Goal: Transaction & Acquisition: Purchase product/service

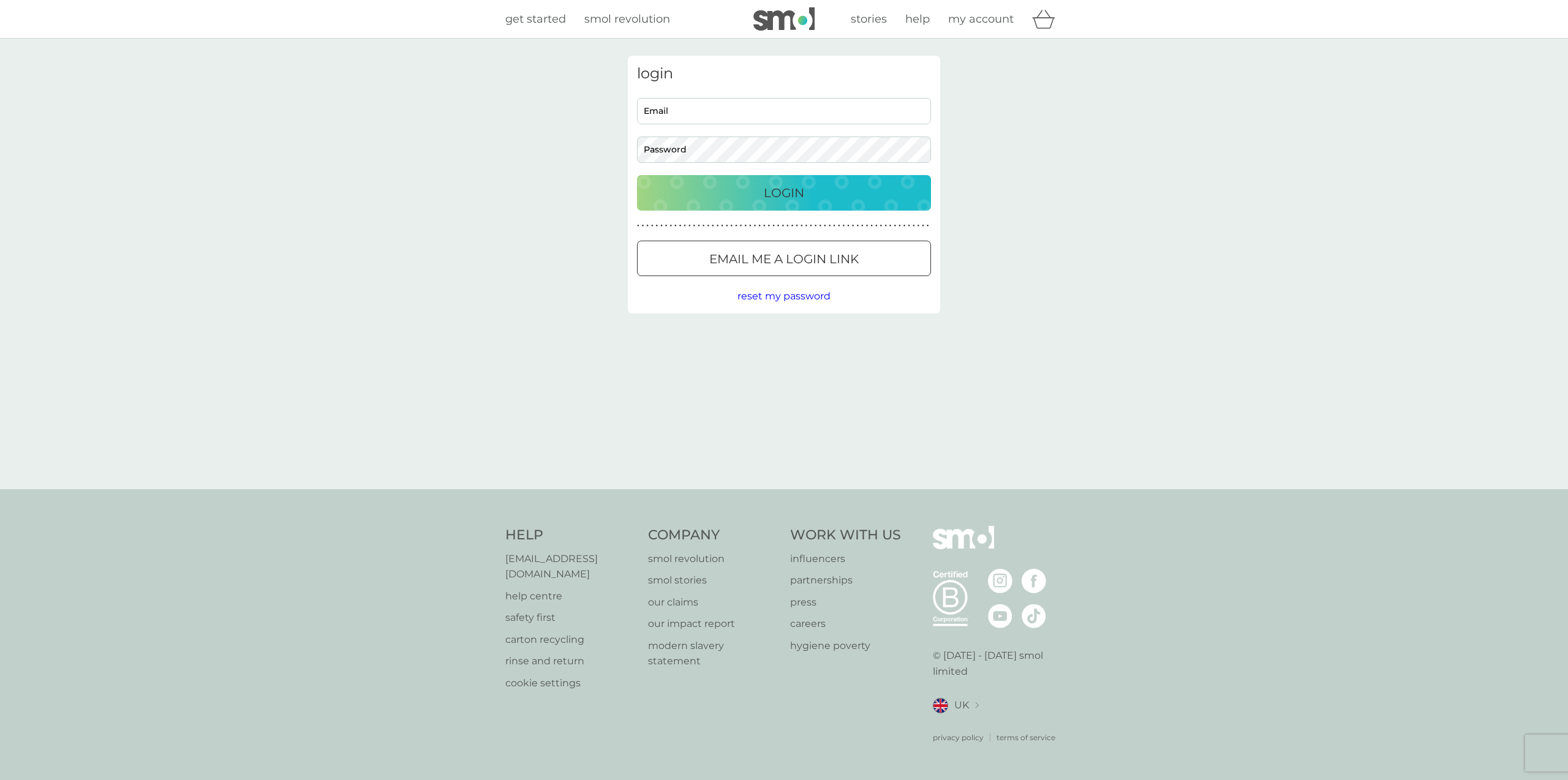
click at [743, 111] on input "Email" at bounding box center [784, 111] width 294 height 26
type input "trudi_patterson@hotmail.com"
click at [637, 175] on button "Login" at bounding box center [784, 193] width 294 height 36
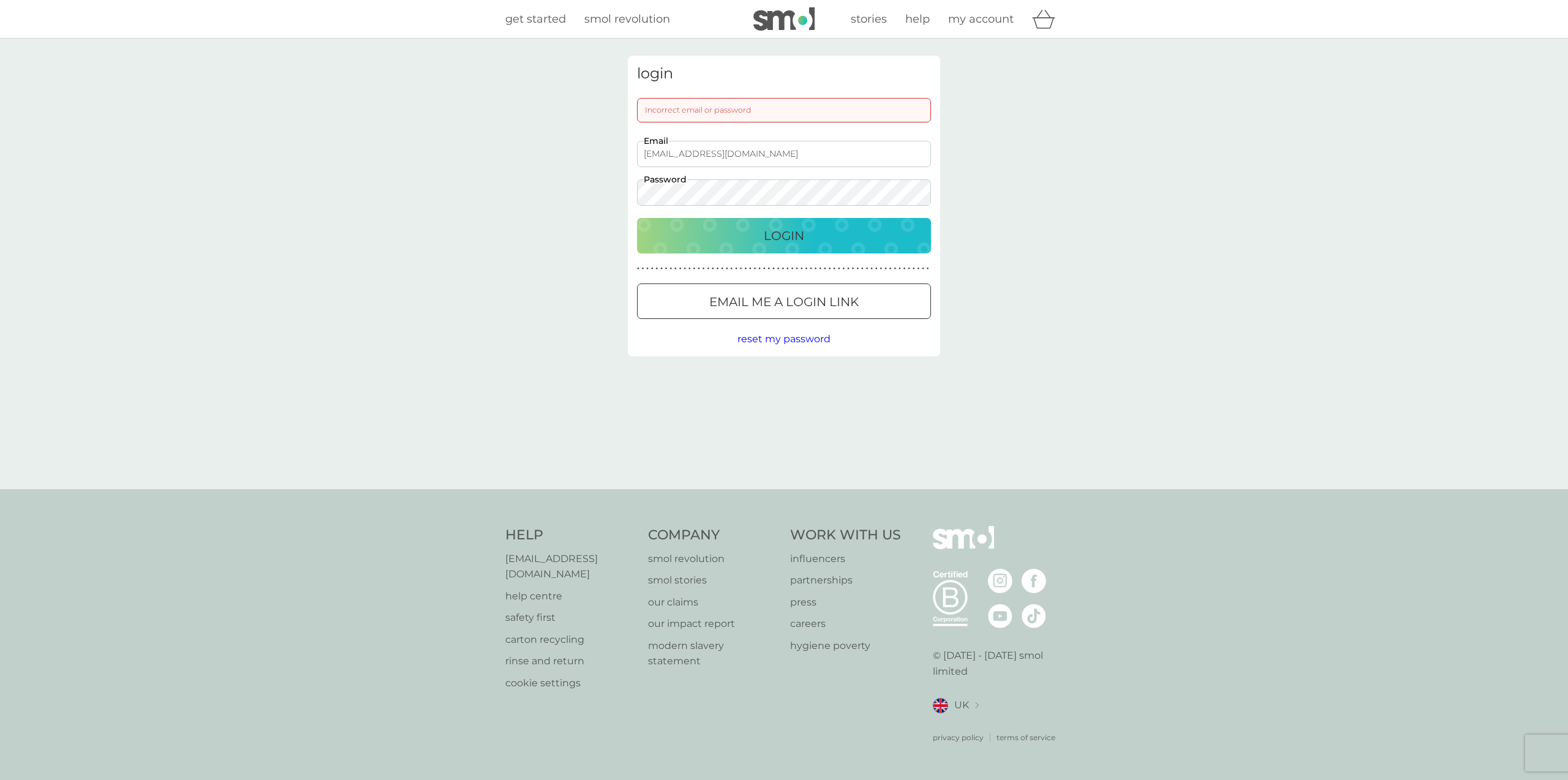
click at [807, 337] on span "reset my password" at bounding box center [784, 339] width 93 height 12
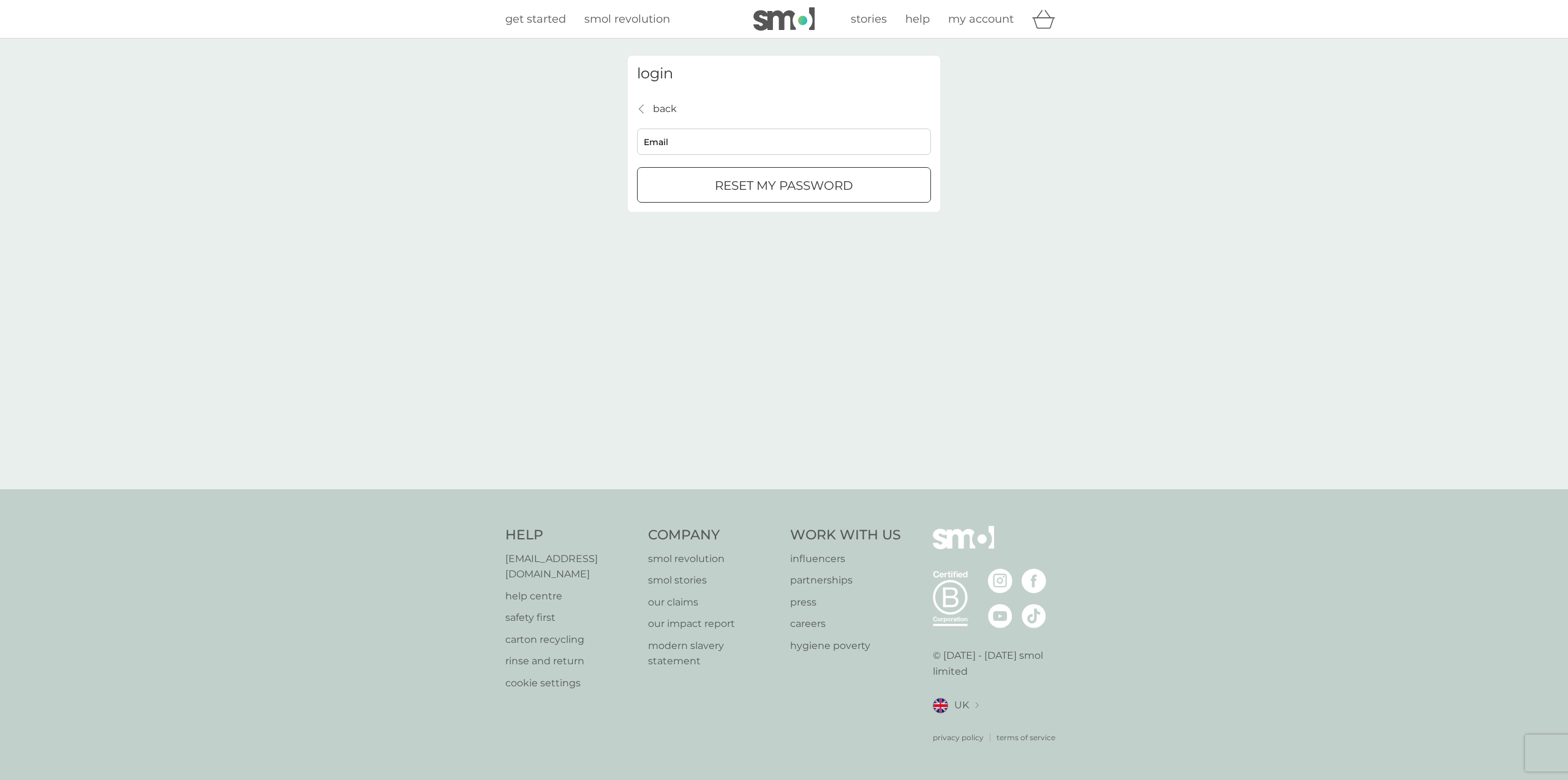
drag, startPoint x: 704, startPoint y: 123, endPoint x: 703, endPoint y: 132, distance: 9.1
click at [704, 124] on div "back back Email reset my password" at bounding box center [784, 152] width 294 height 102
click at [702, 136] on input "Email" at bounding box center [784, 142] width 294 height 26
type input "trudi_patterson@hotmail.com"
click at [788, 181] on div "submit" at bounding box center [784, 185] width 44 height 13
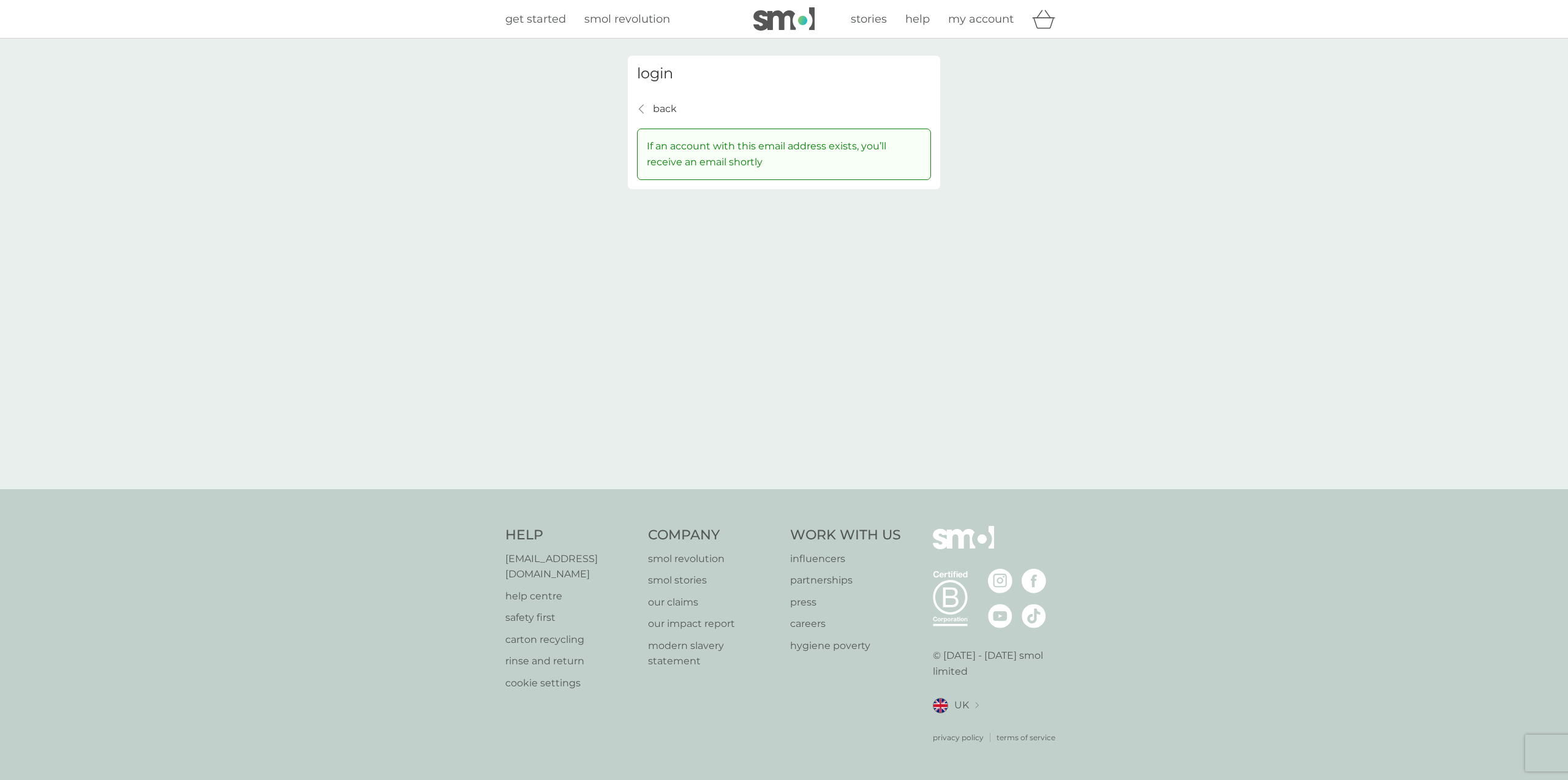
click at [535, 16] on span "get started" at bounding box center [535, 19] width 61 height 13
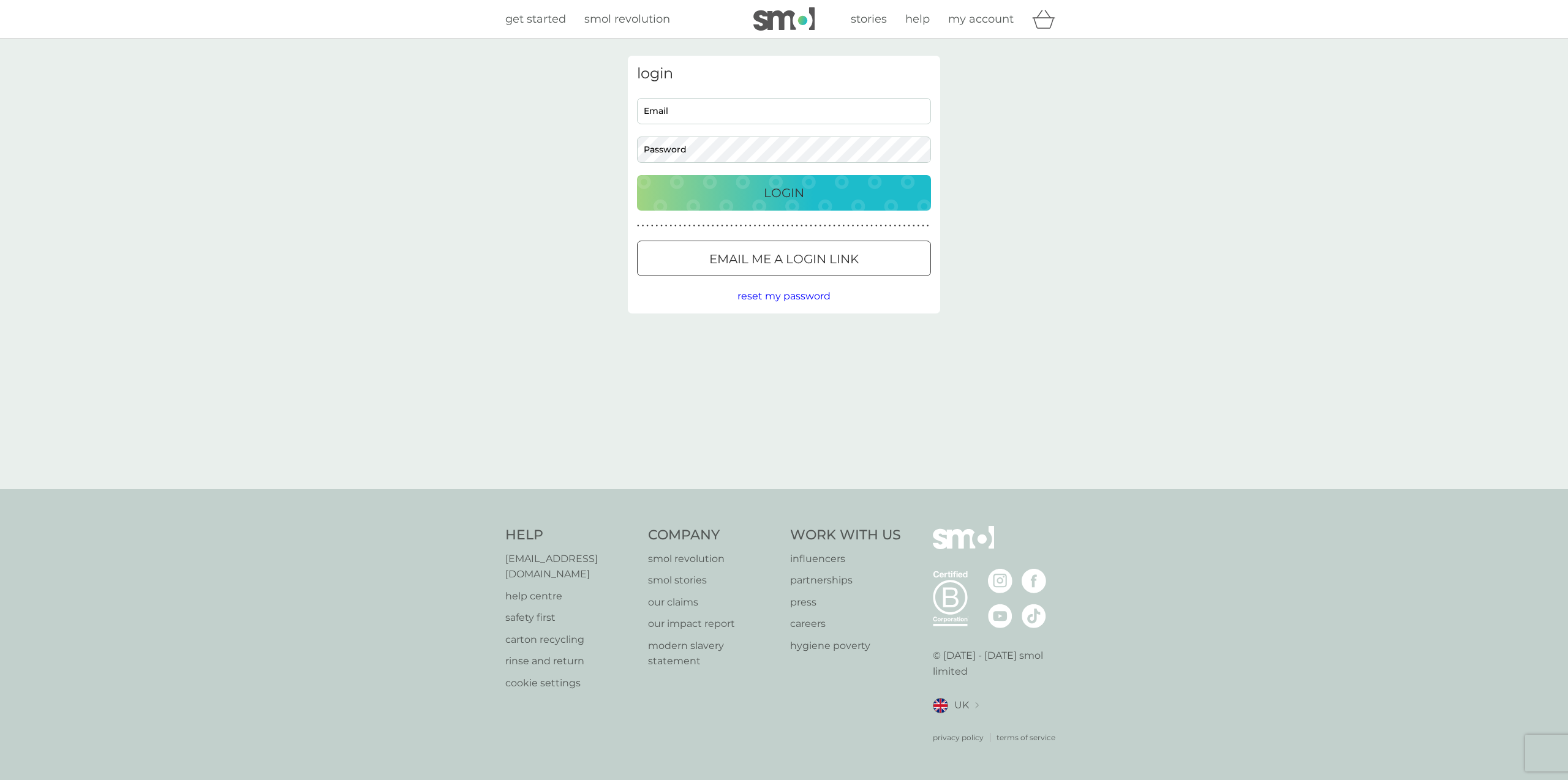
click at [726, 108] on input "Email" at bounding box center [784, 111] width 294 height 26
type input "trudi_patterson@hotmail.com"
click at [637, 175] on button "Login" at bounding box center [784, 193] width 294 height 36
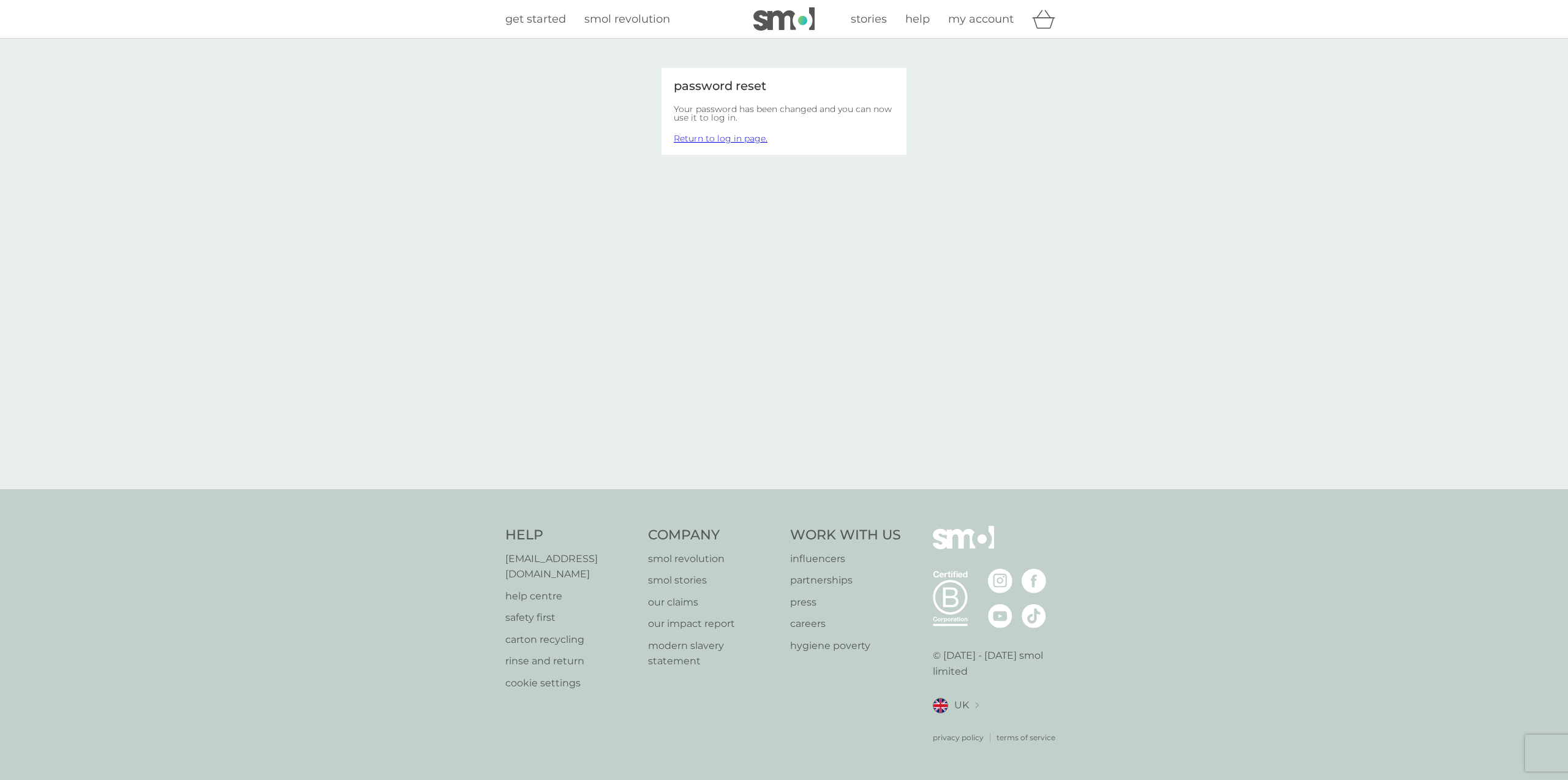
click at [987, 22] on span "my account" at bounding box center [980, 19] width 65 height 13
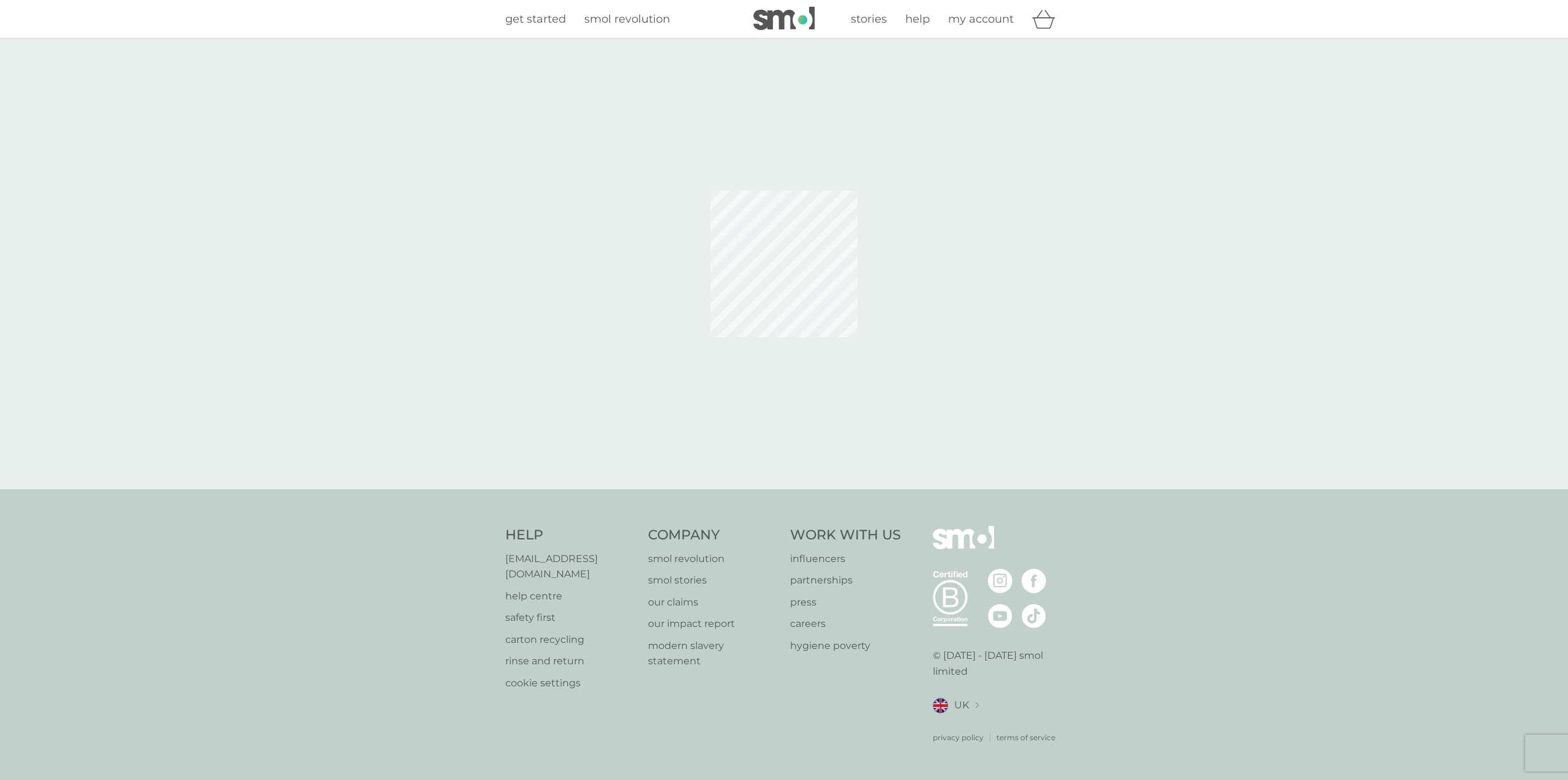
click at [533, 20] on span "get started" at bounding box center [535, 19] width 61 height 13
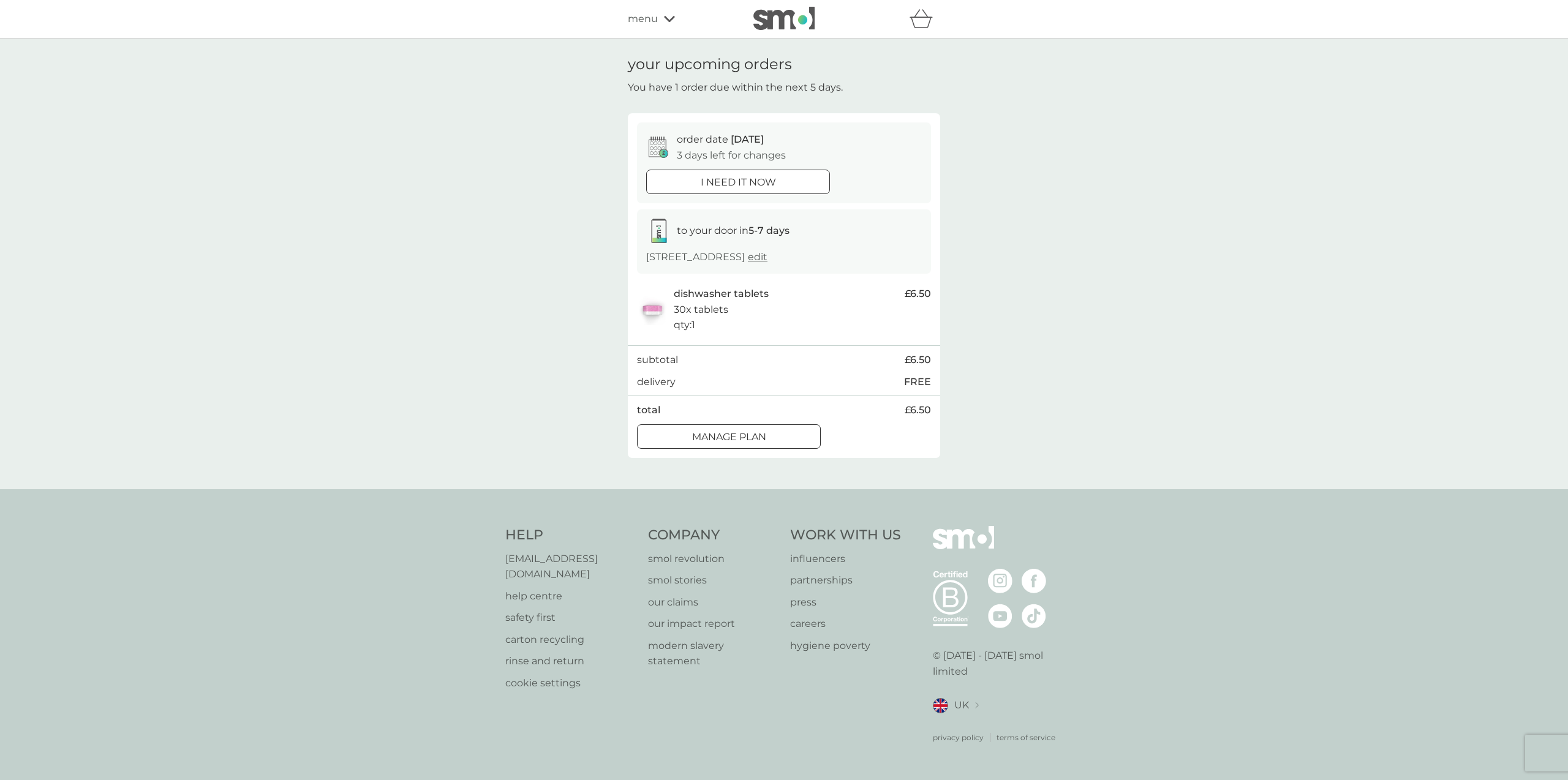
click at [649, 13] on span "menu" at bounding box center [642, 19] width 30 height 16
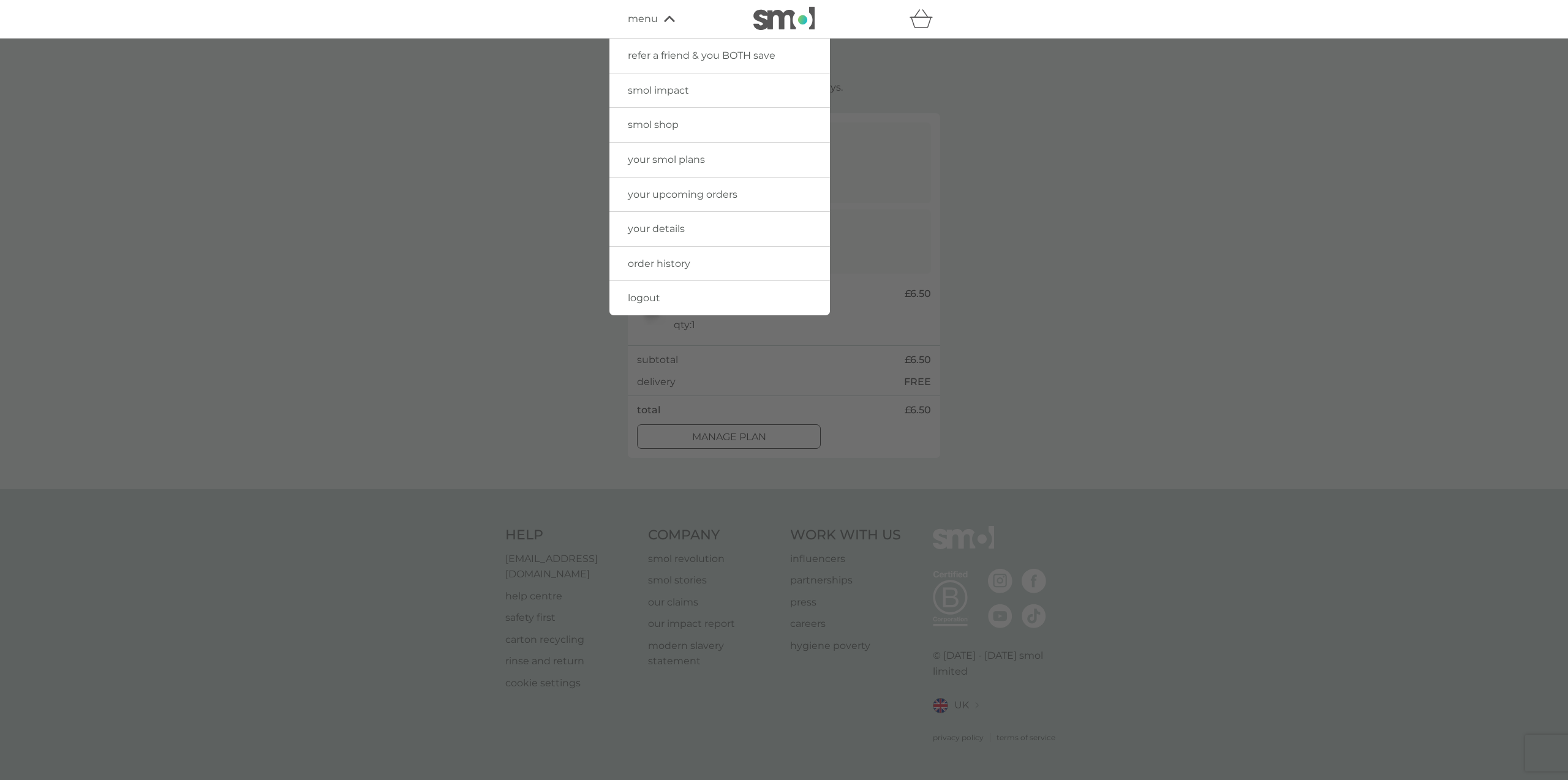
click at [673, 126] on span "smol shop" at bounding box center [653, 125] width 51 height 12
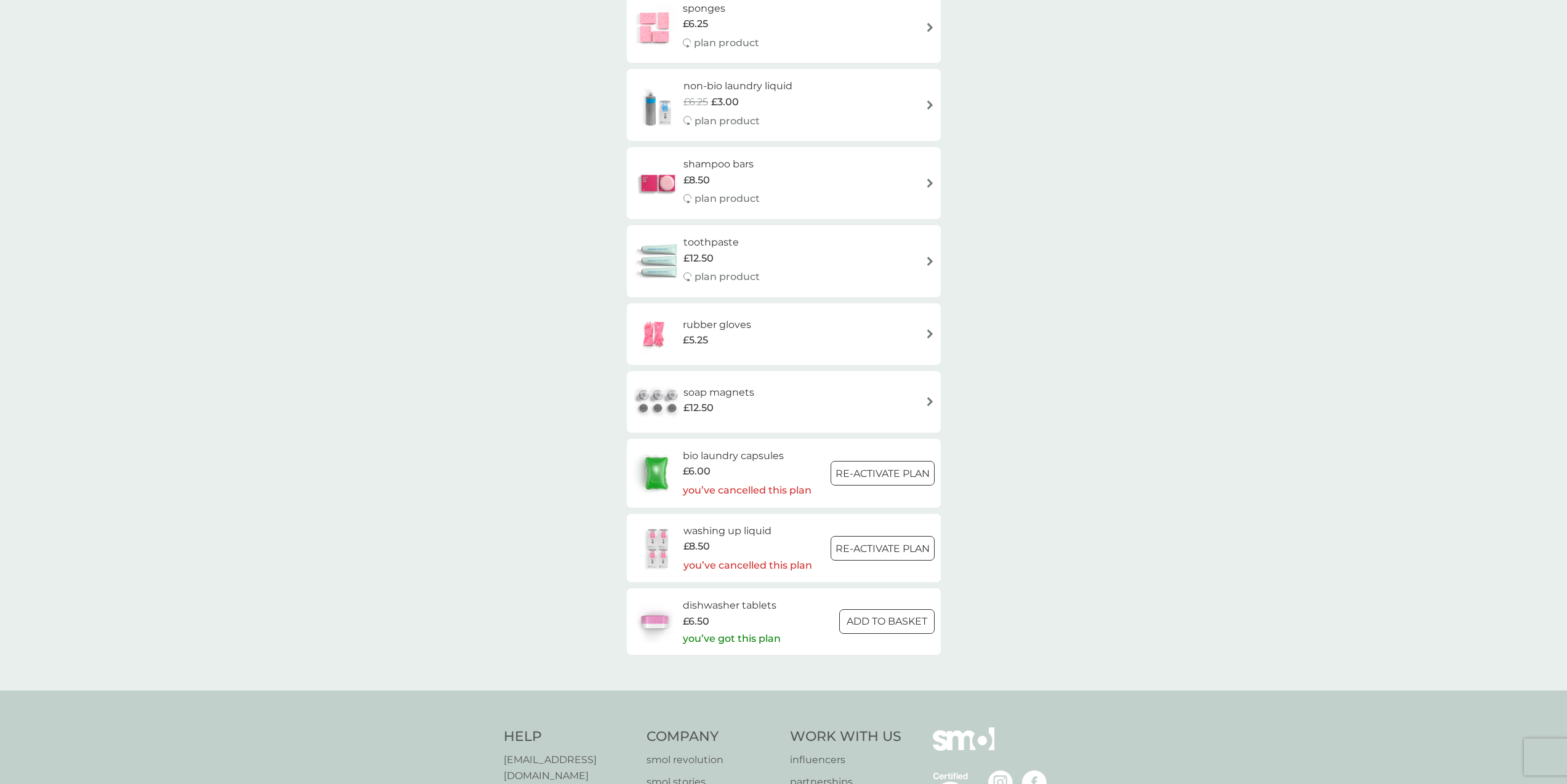
scroll to position [1519, 0]
click at [884, 474] on div at bounding box center [882, 471] width 44 height 13
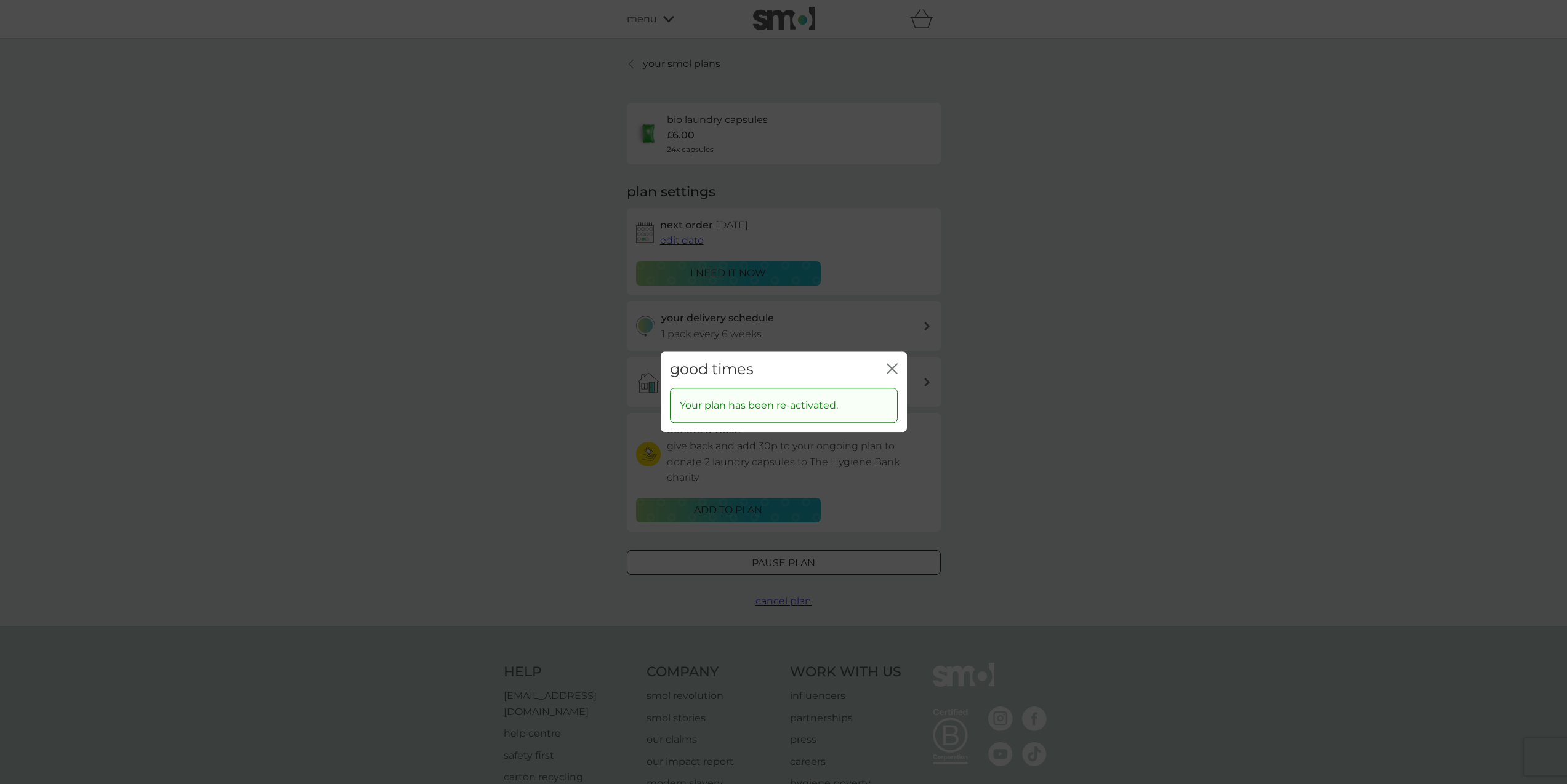
click at [891, 367] on icon "close" at bounding box center [889, 368] width 5 height 10
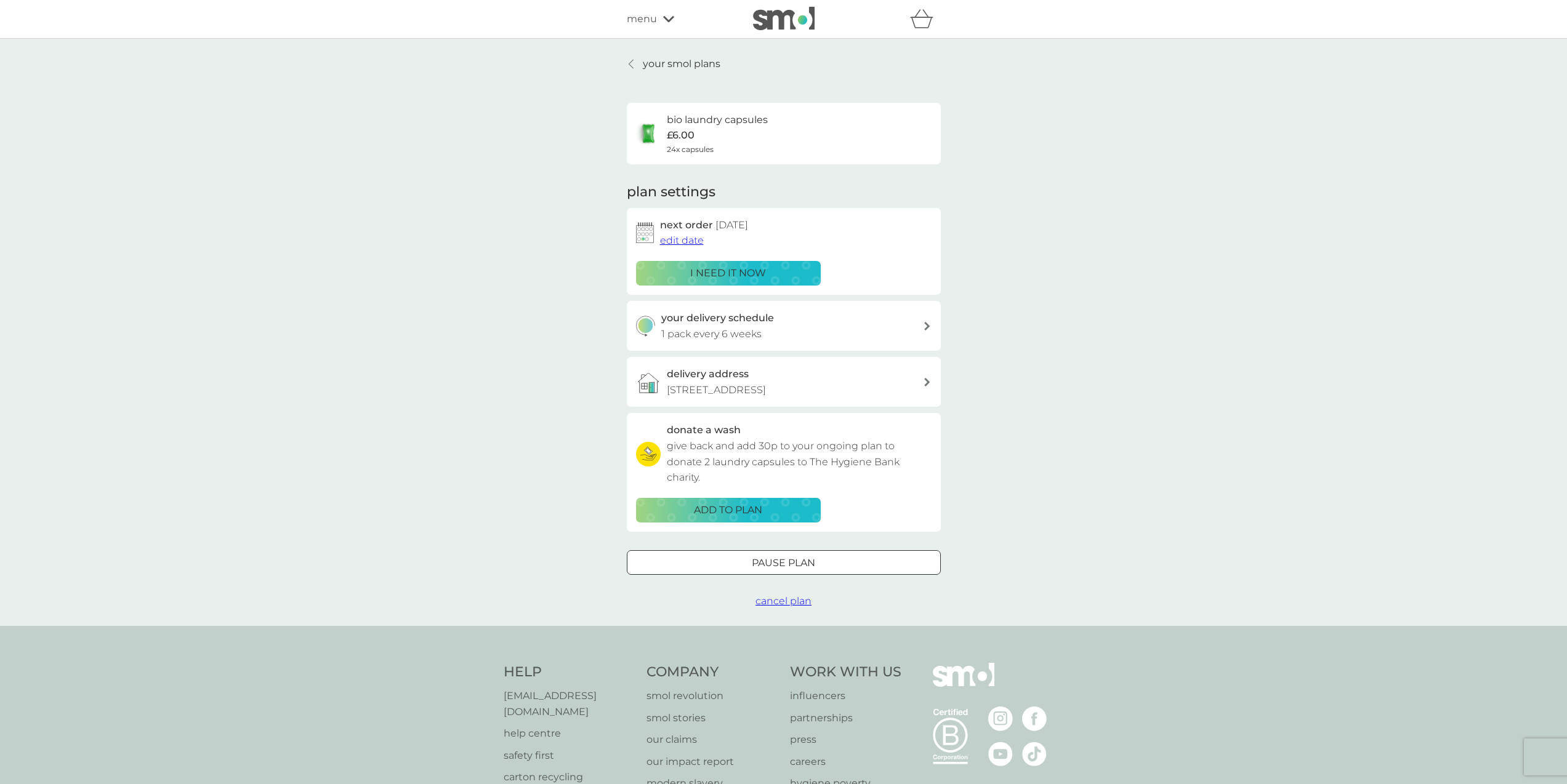
click at [666, 23] on div "menu" at bounding box center [679, 19] width 105 height 16
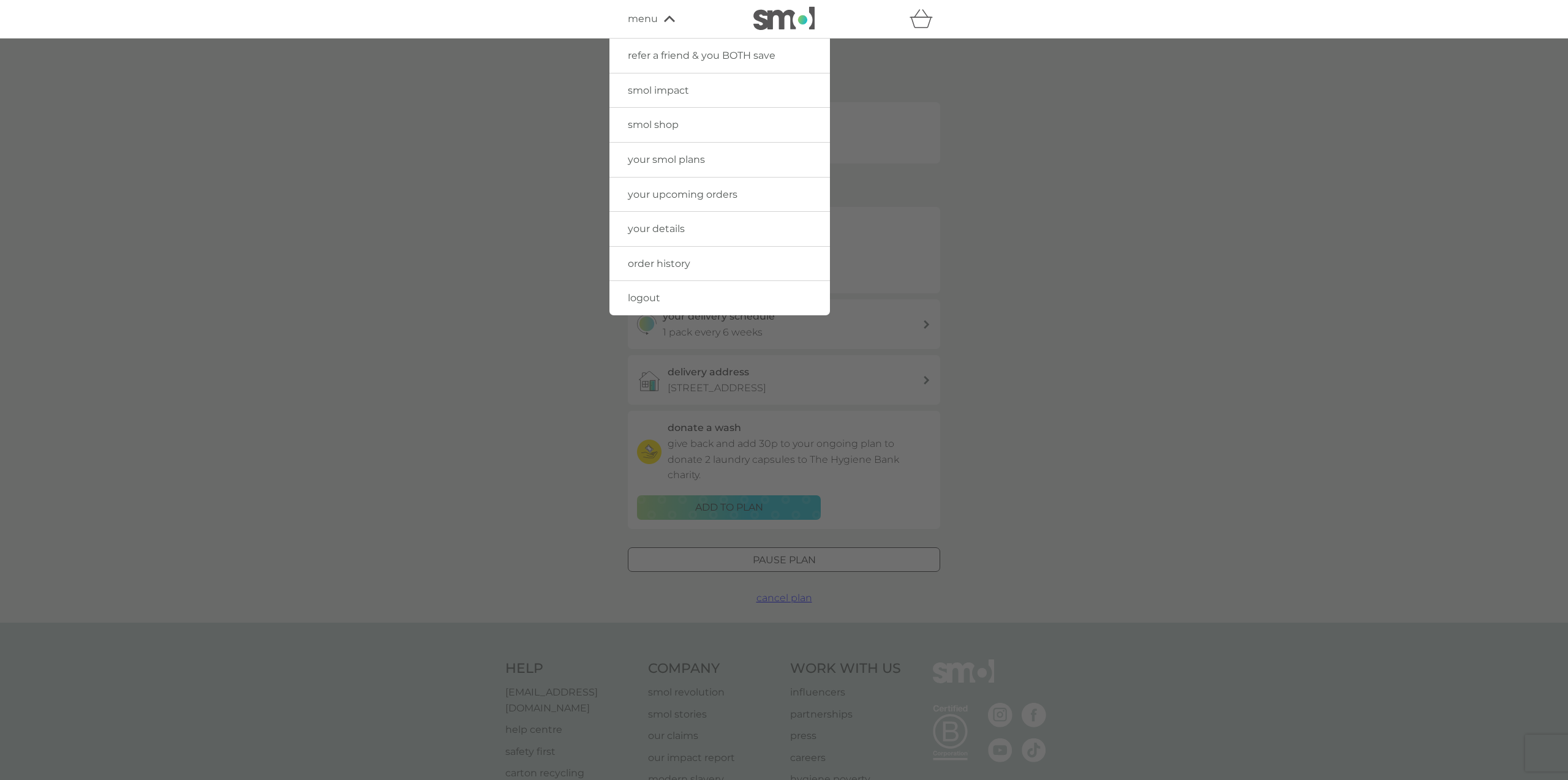
click at [673, 131] on link "smol shop" at bounding box center [720, 125] width 221 height 34
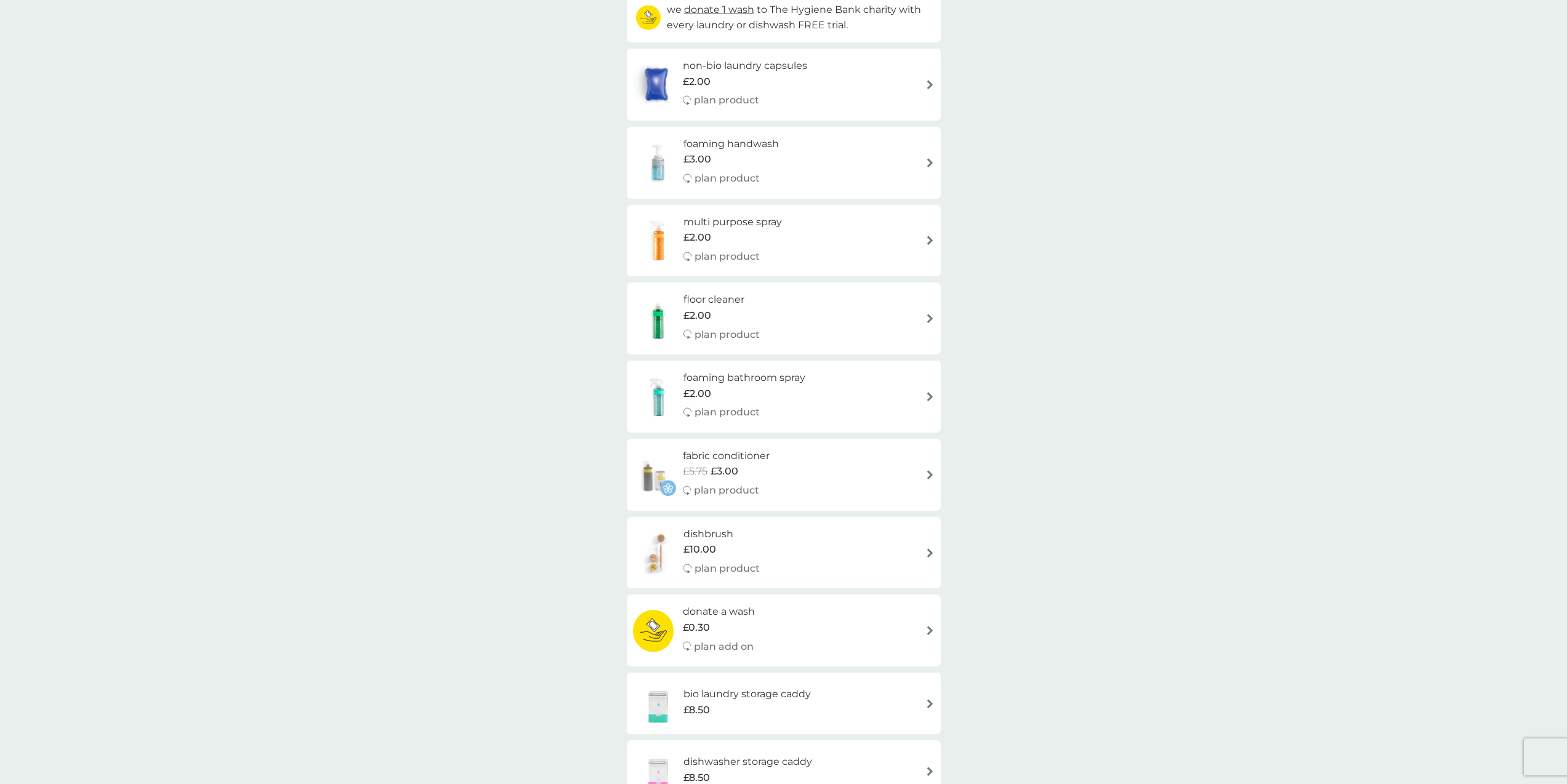
scroll to position [155, 0]
click at [851, 225] on div "multi purpose spray £2.00 plan product" at bounding box center [784, 239] width 302 height 54
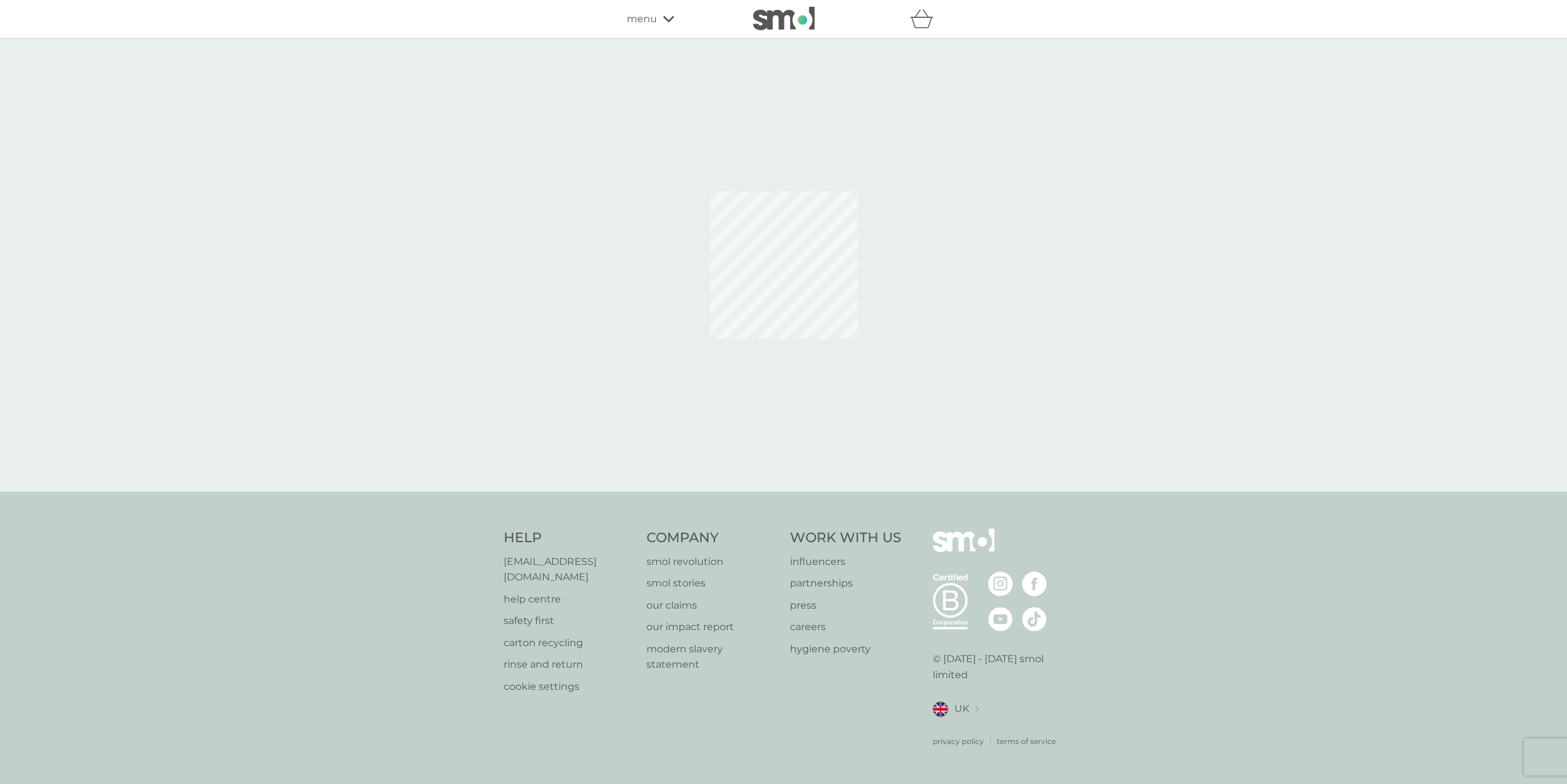
select select "112"
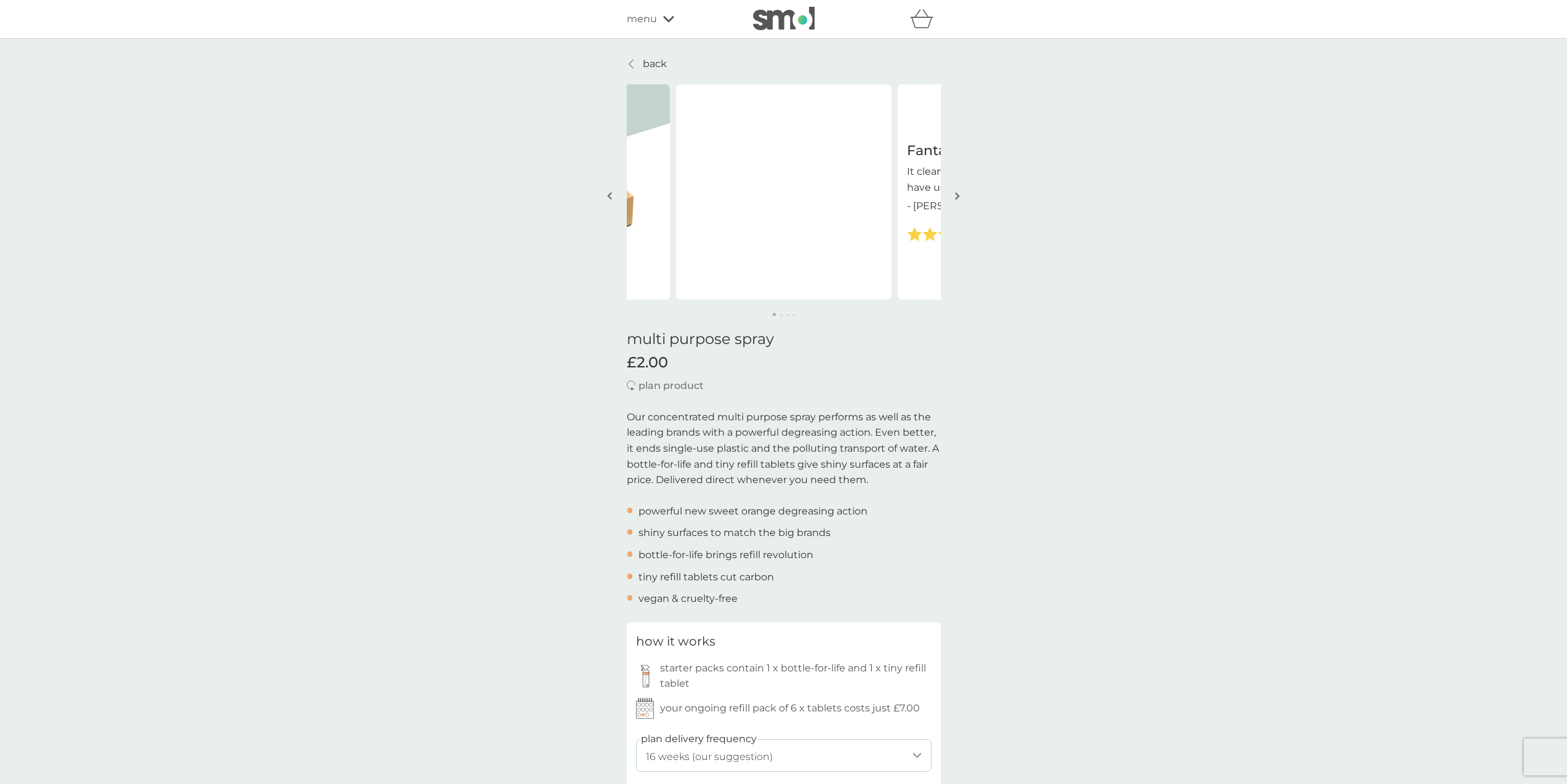
click at [652, 24] on span "menu" at bounding box center [641, 19] width 30 height 16
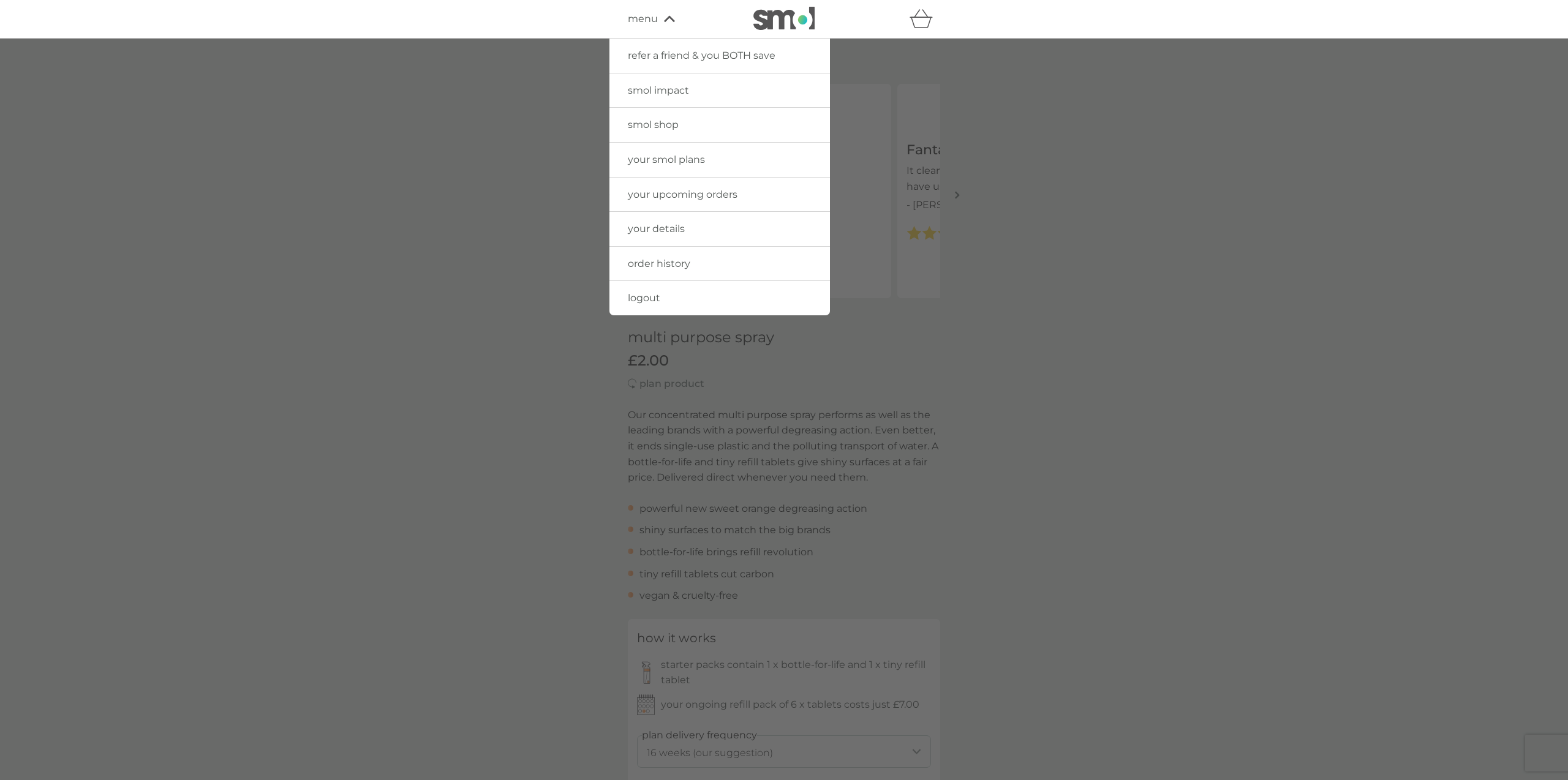
click at [656, 122] on span "smol shop" at bounding box center [653, 125] width 51 height 12
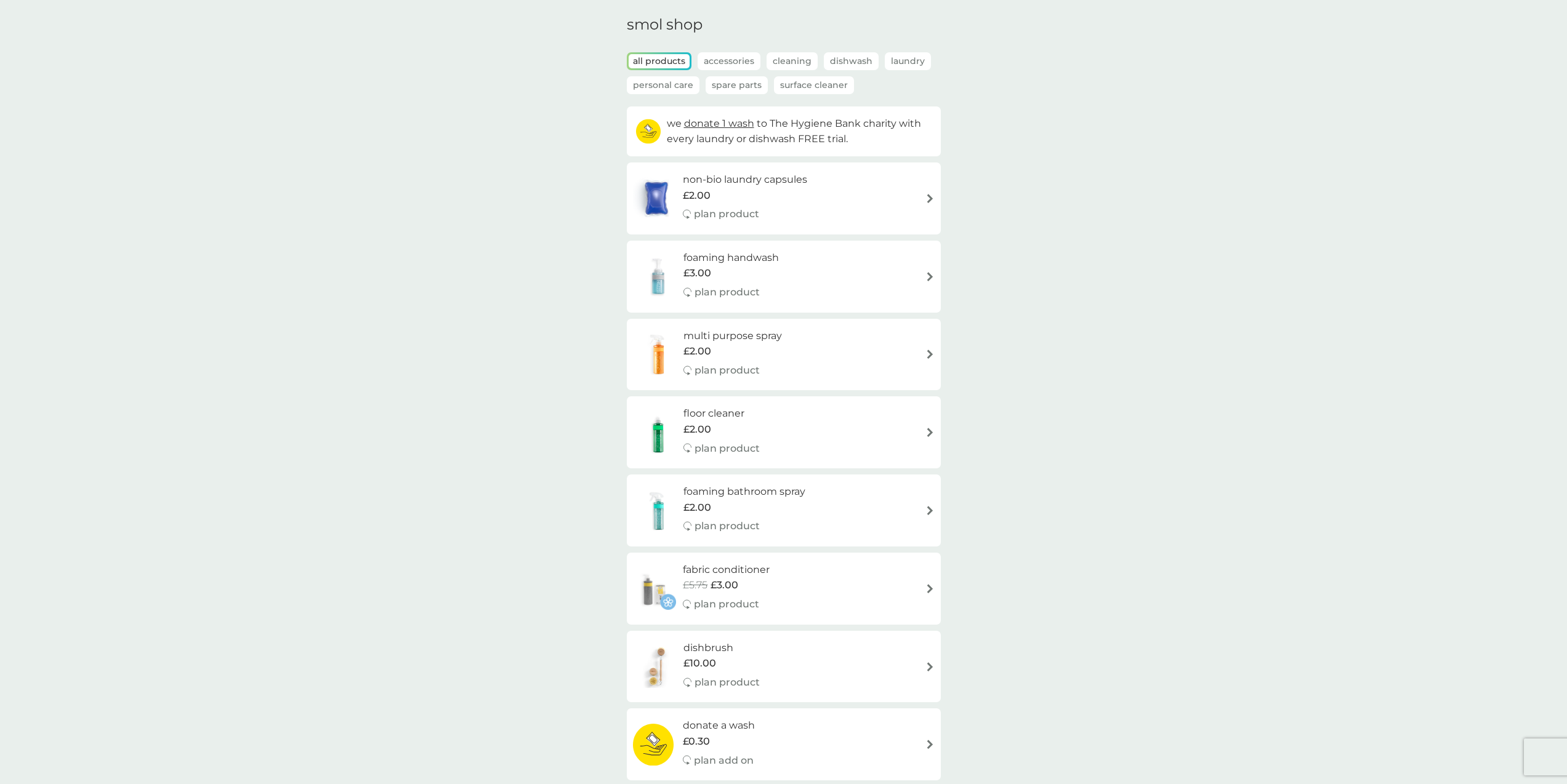
scroll to position [47, 0]
click at [925, 269] on img at bounding box center [930, 269] width 9 height 9
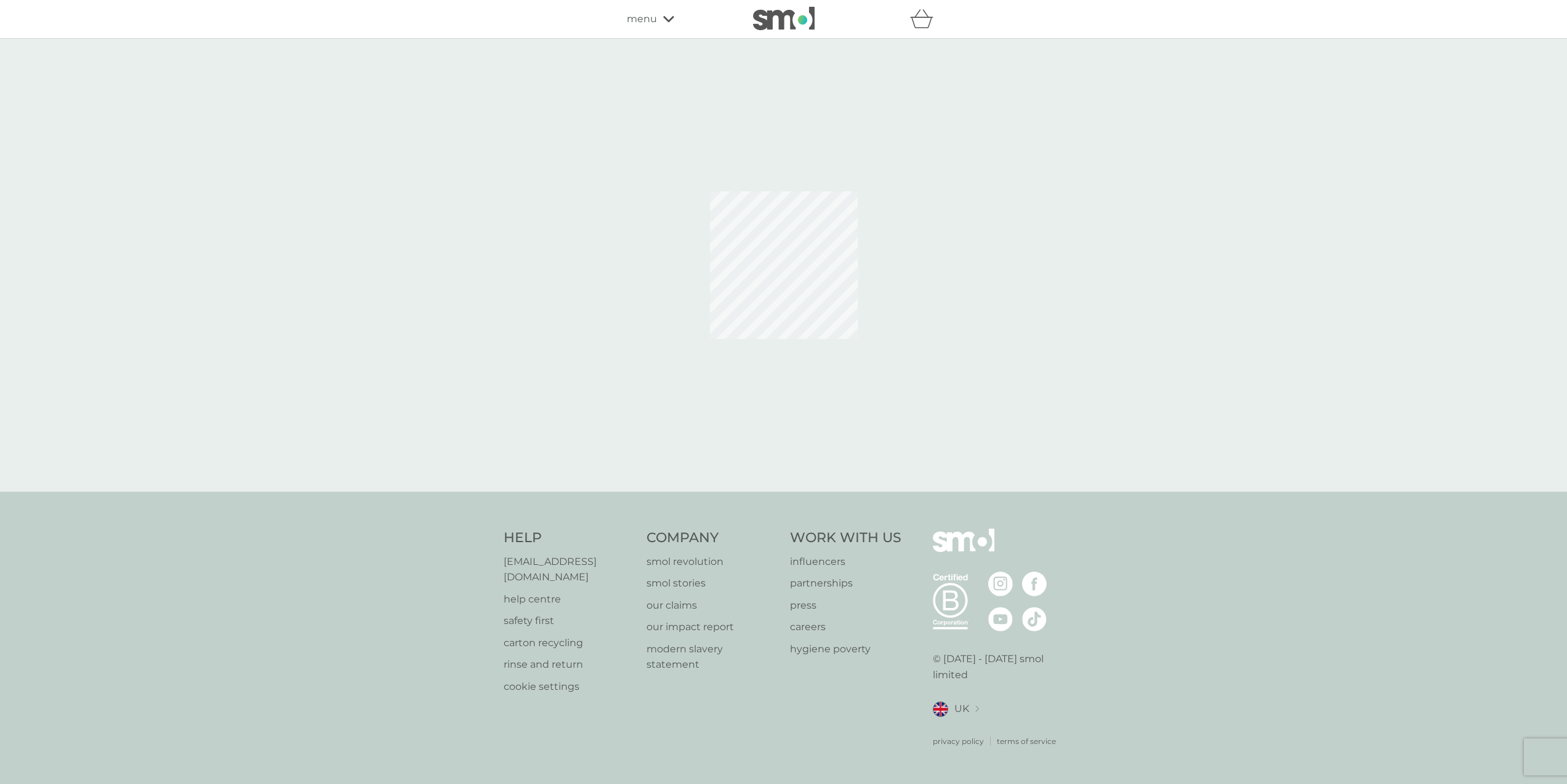
select select "119"
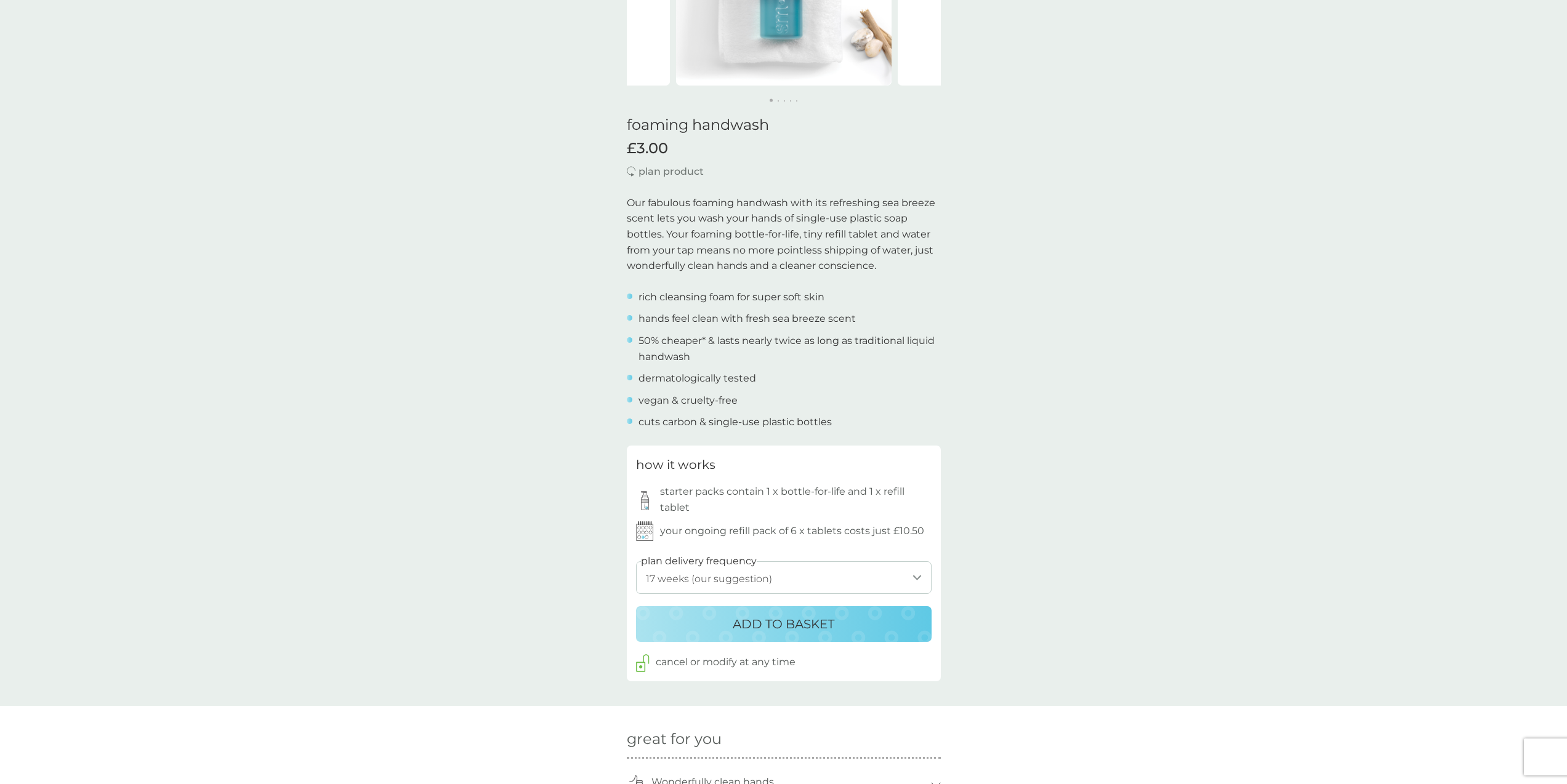
scroll to position [216, 0]
click at [909, 572] on select "1 week 2 weeks 3 weeks 4 weeks 5 weeks 6 weeks 7 weeks 8 weeks 9 weeks 10 weeks…" at bounding box center [783, 576] width 295 height 33
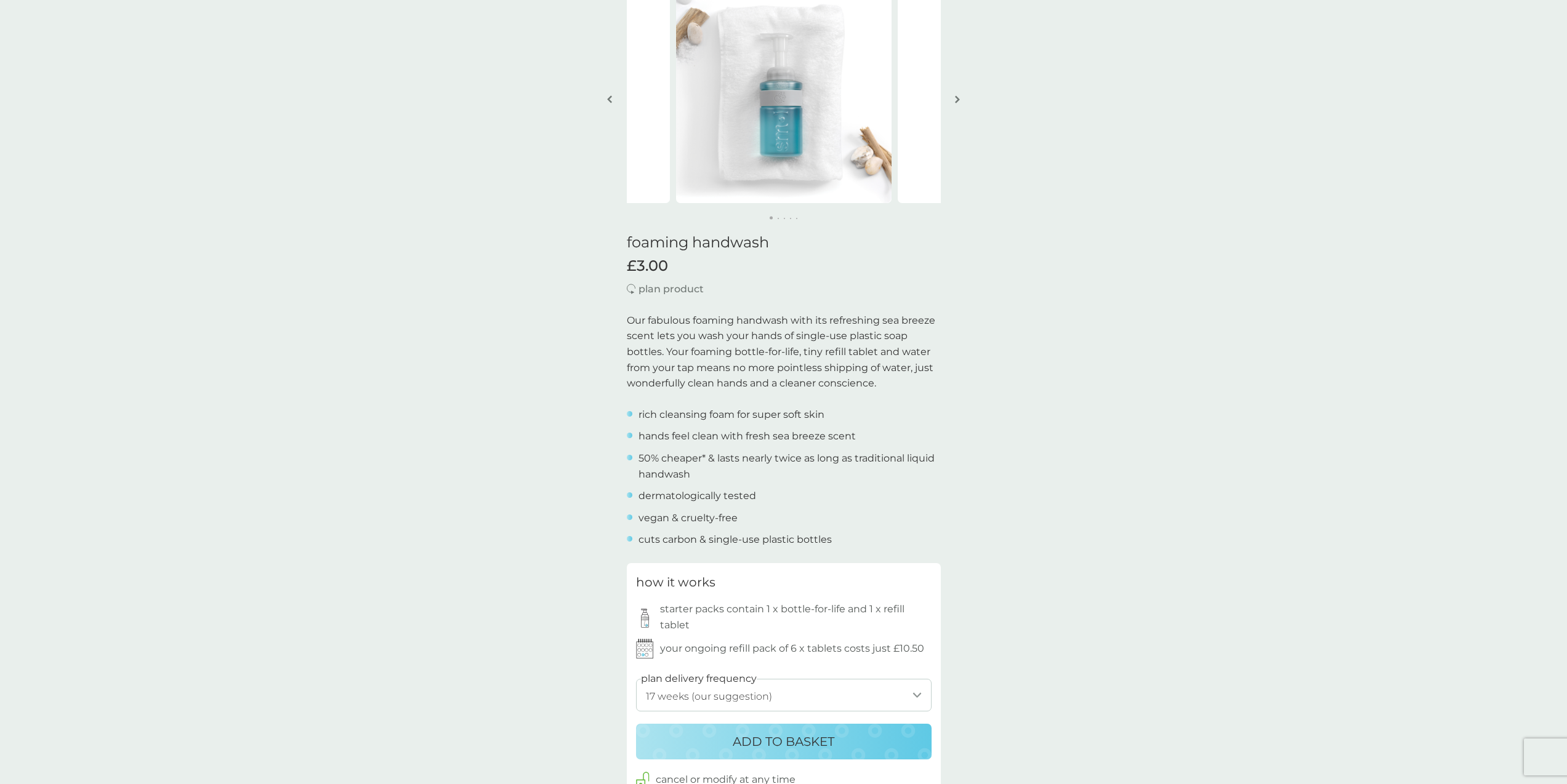
scroll to position [0, 0]
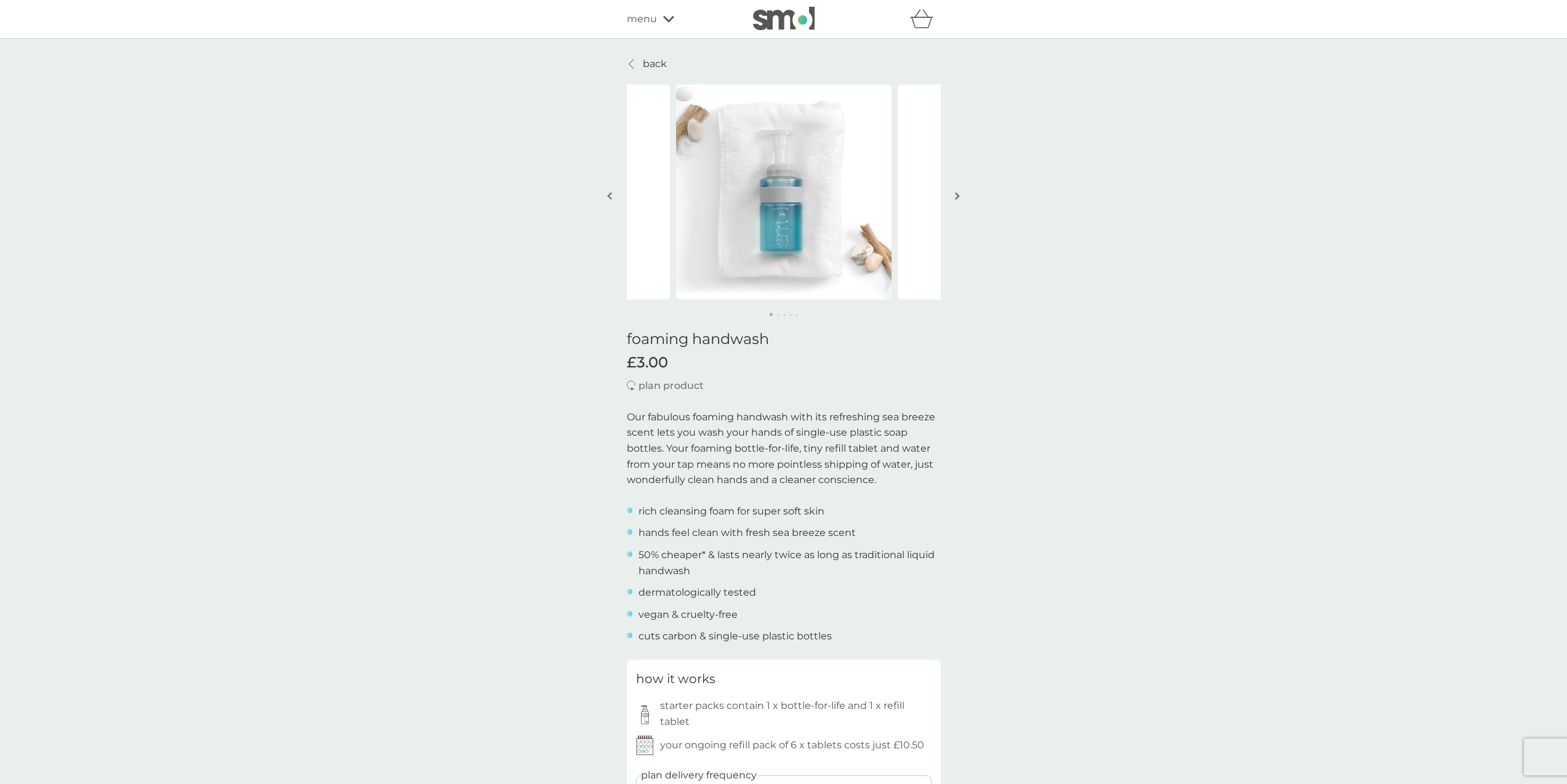
click at [957, 198] on img "button" at bounding box center [957, 196] width 5 height 9
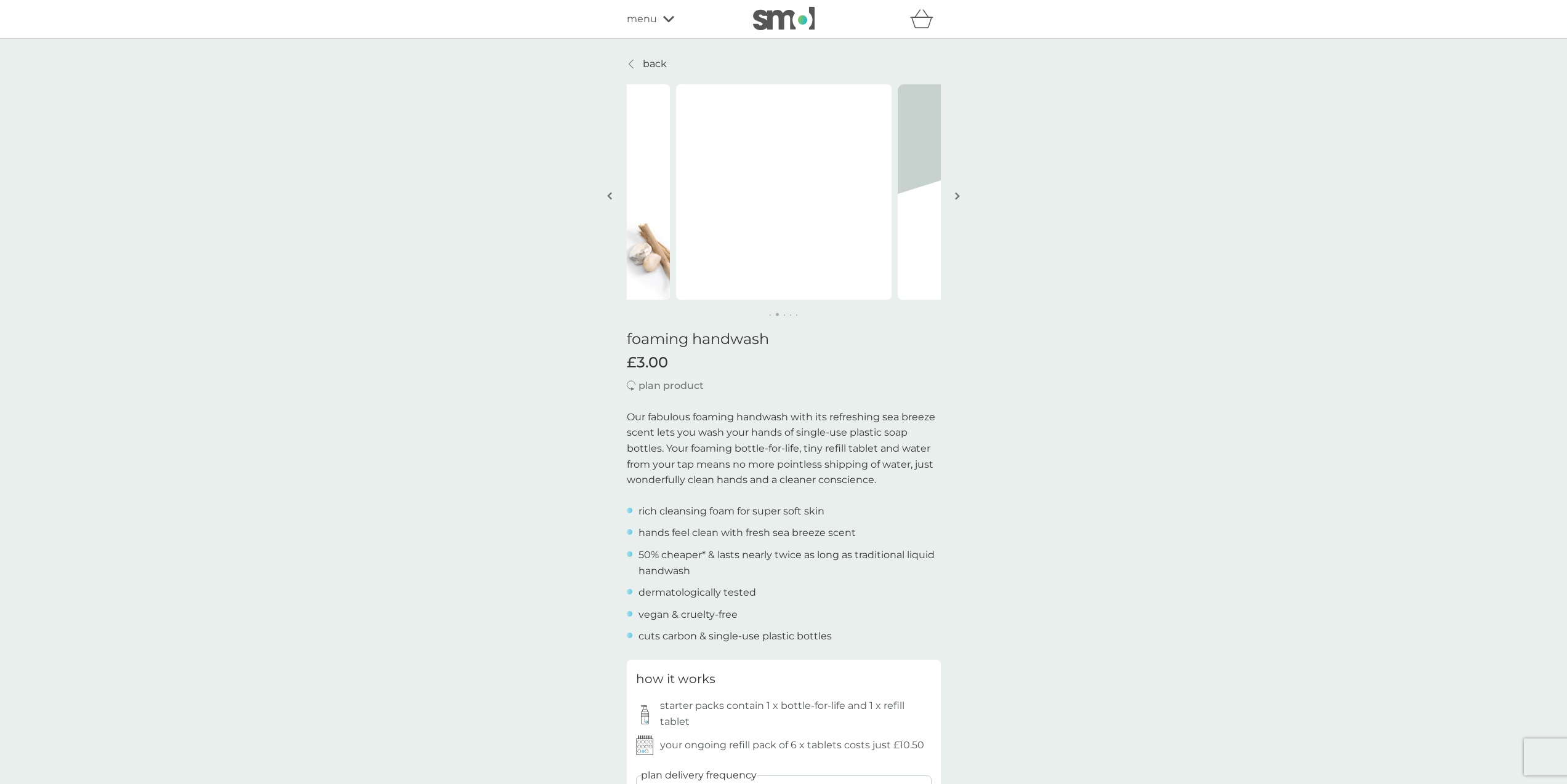
click at [957, 198] on img "button" at bounding box center [957, 196] width 5 height 9
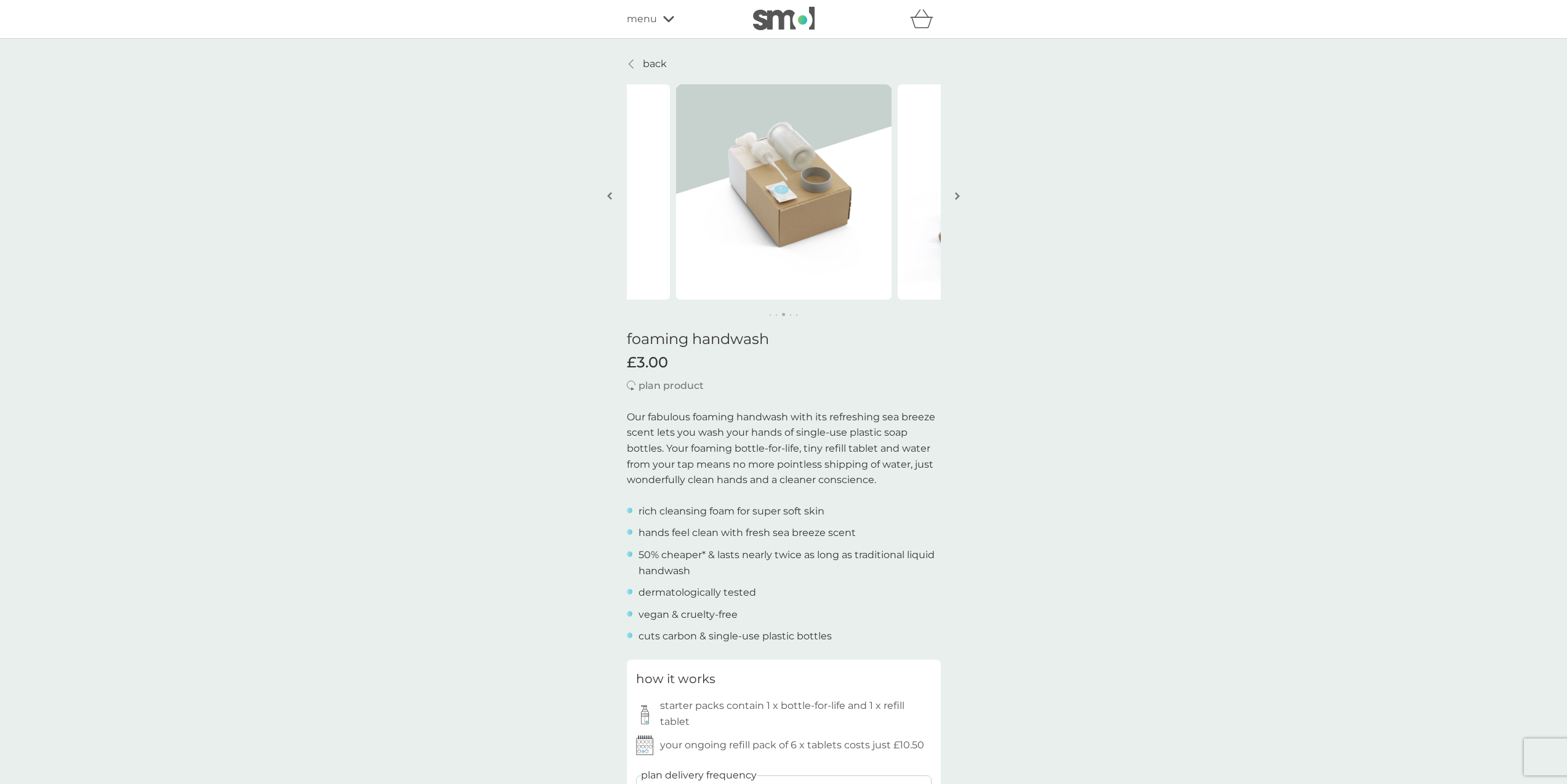
click at [957, 198] on img "button" at bounding box center [957, 196] width 5 height 9
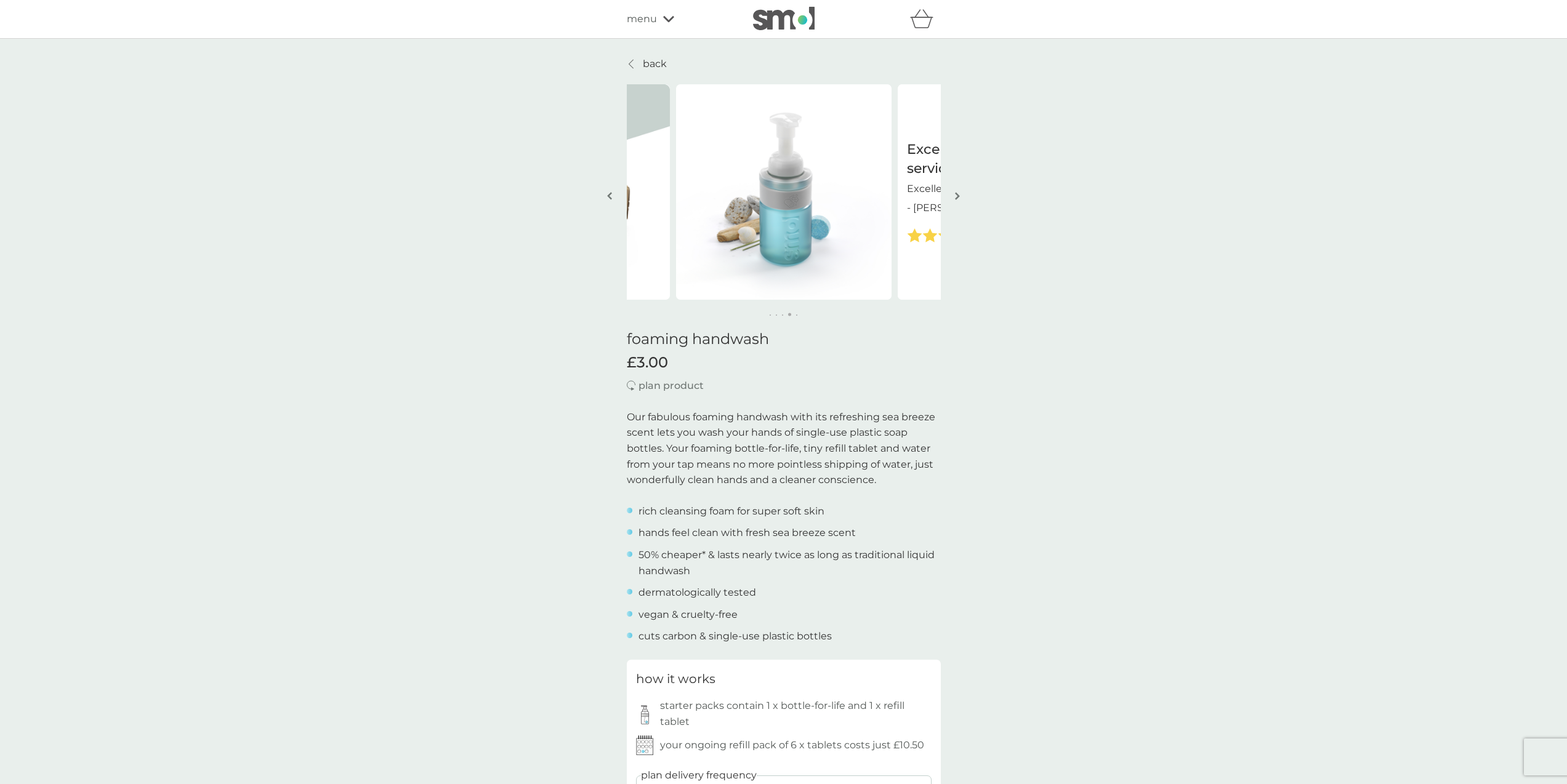
click at [957, 198] on img "button" at bounding box center [957, 196] width 5 height 9
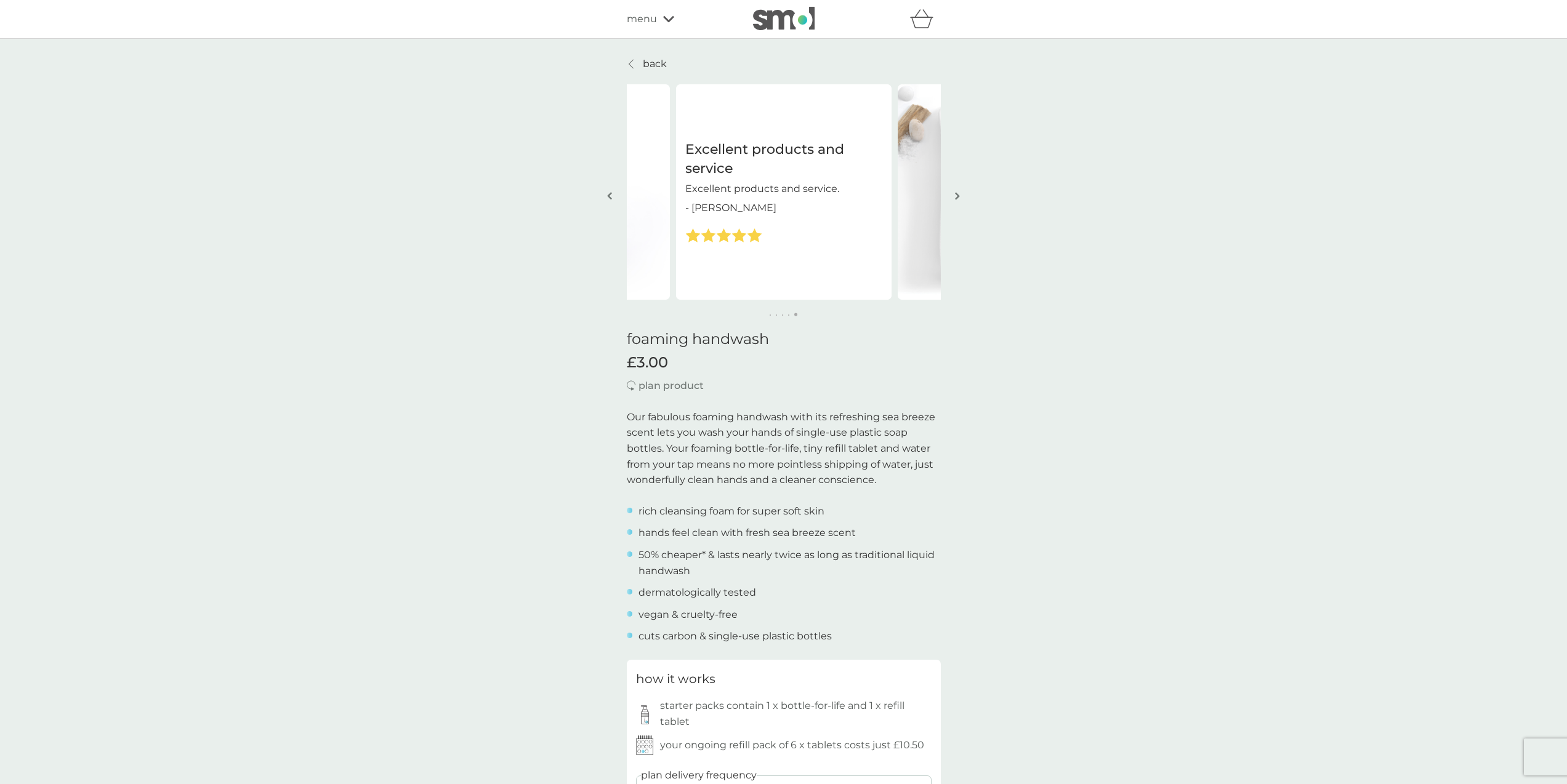
click at [957, 198] on img "button" at bounding box center [957, 196] width 5 height 9
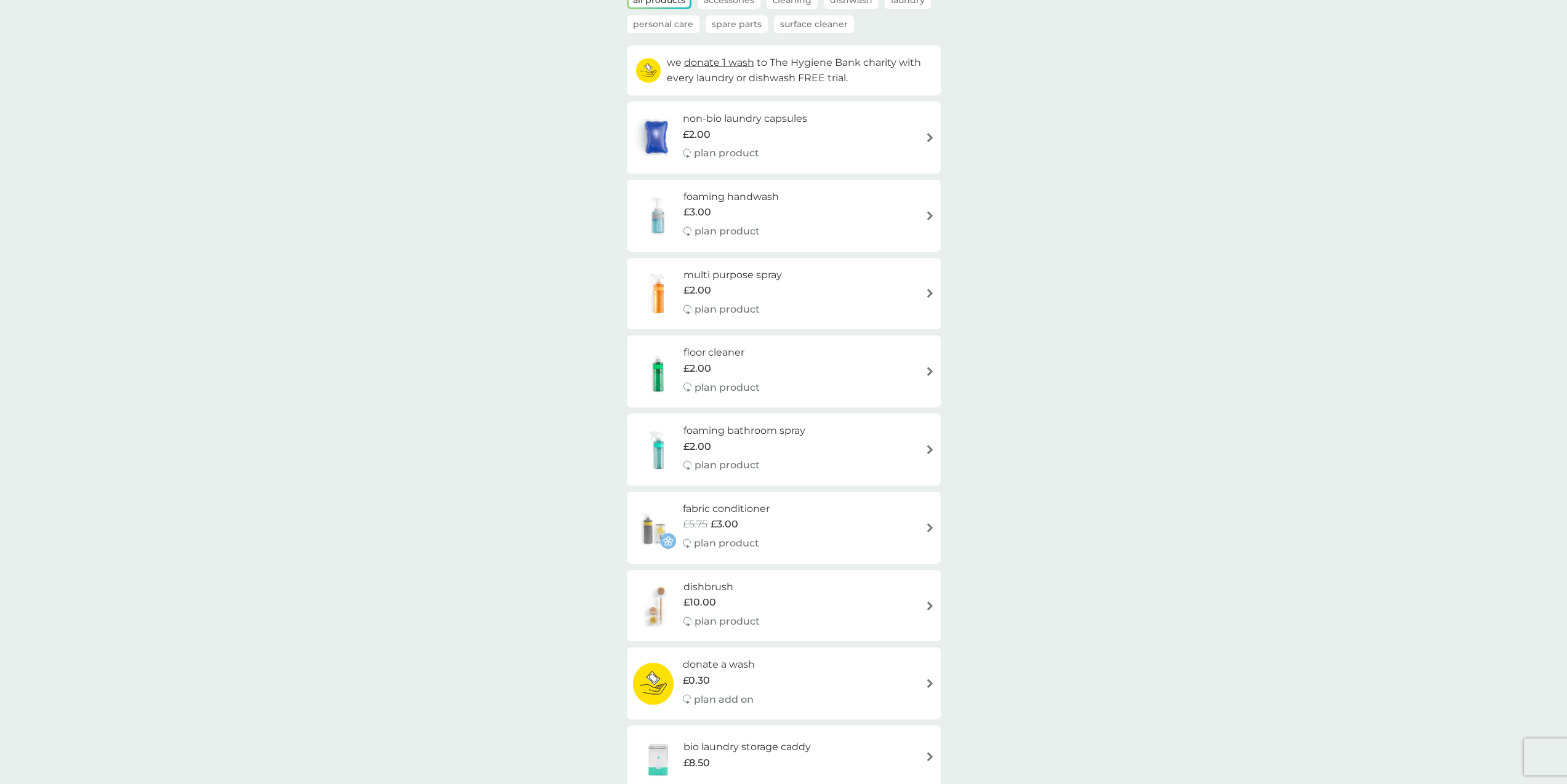
scroll to position [106, 0]
click at [805, 291] on div "multi purpose spray £2.00 plan product" at bounding box center [784, 289] width 302 height 54
select select "112"
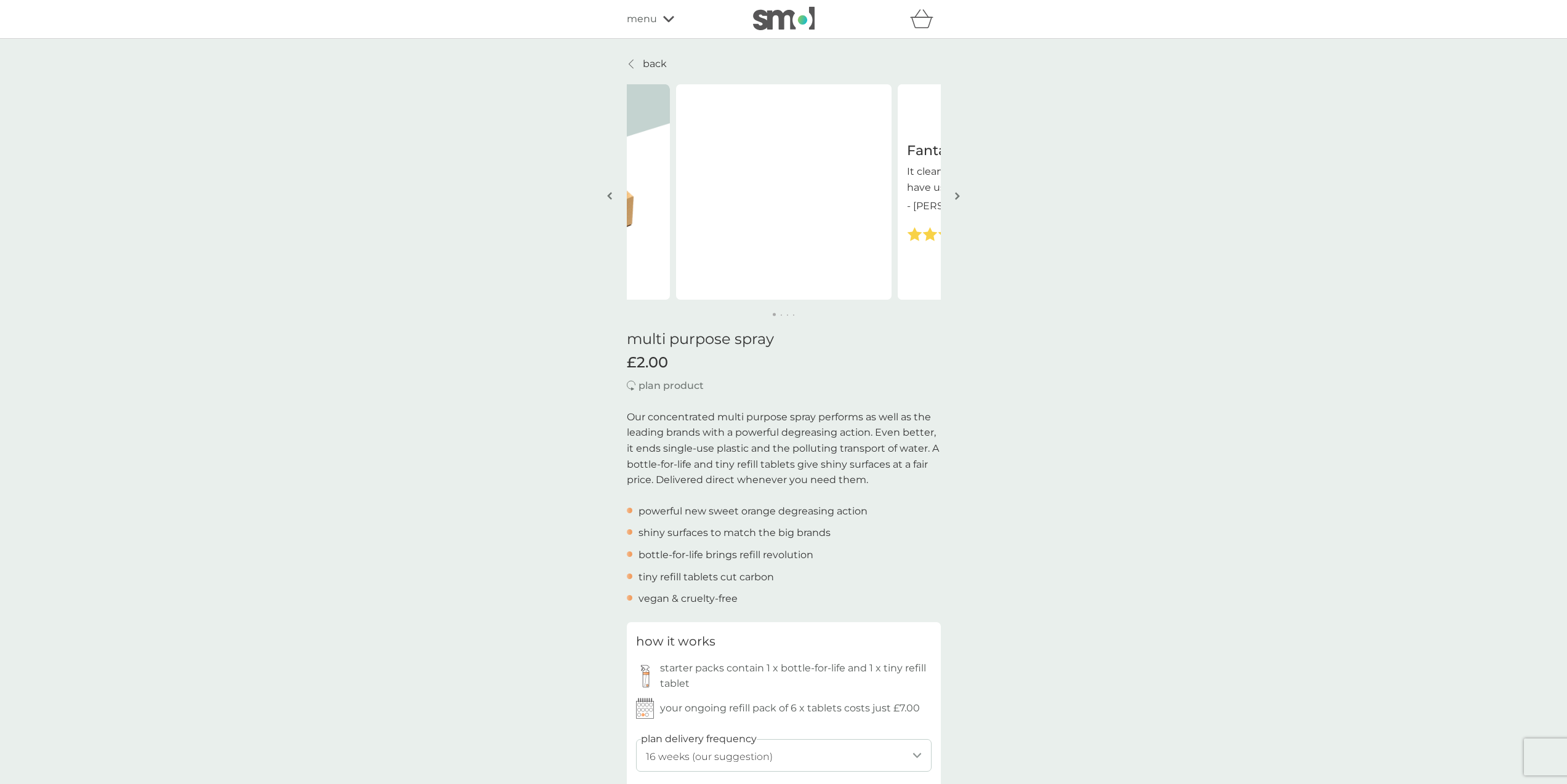
click at [765, 20] on img at bounding box center [784, 18] width 62 height 23
